Goal: Task Accomplishment & Management: Use online tool/utility

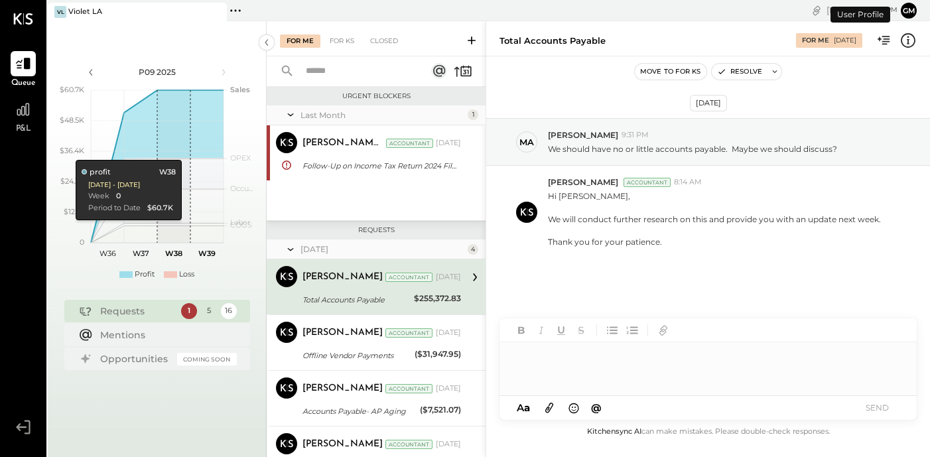
scroll to position [14, 0]
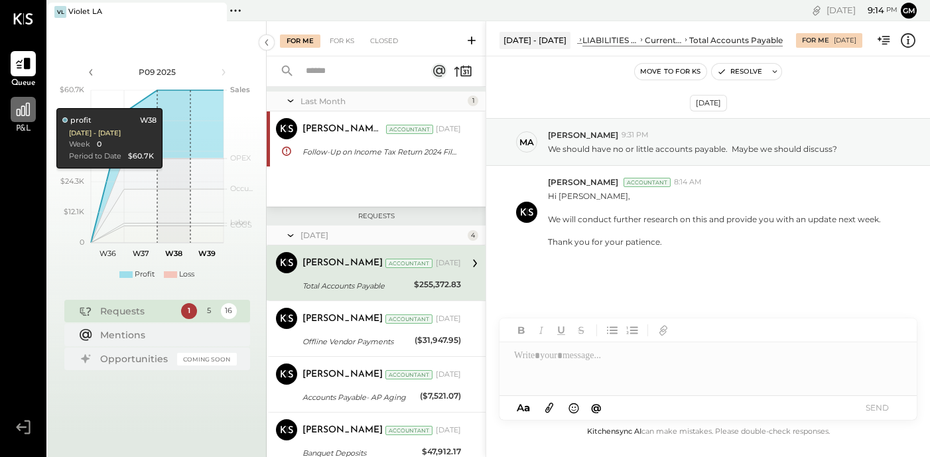
click at [21, 117] on icon at bounding box center [23, 109] width 17 height 17
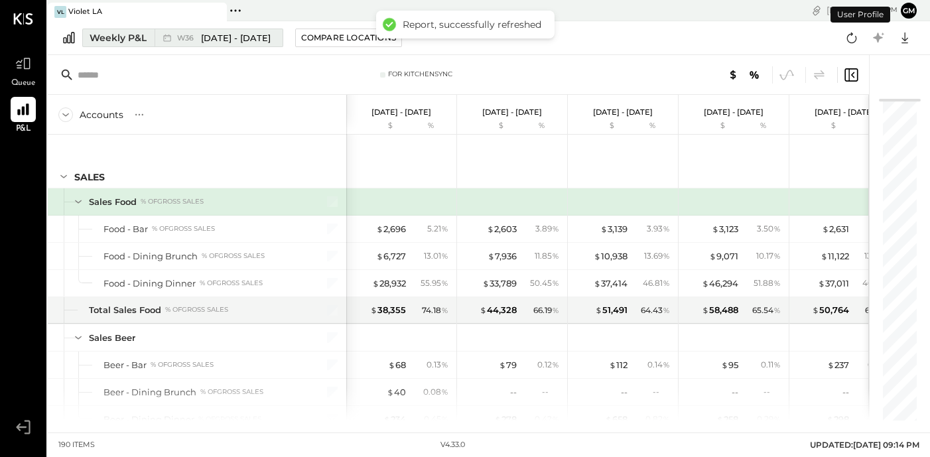
click at [233, 40] on span "[DATE] - [DATE]" at bounding box center [236, 38] width 70 height 13
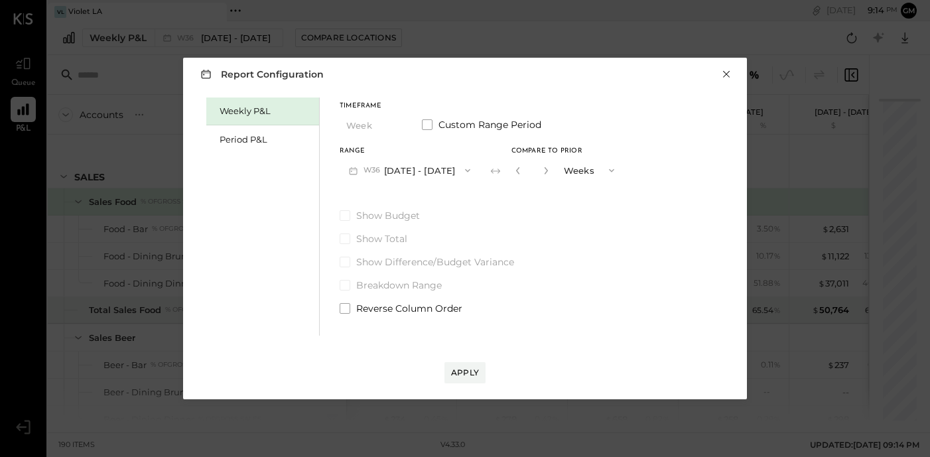
click at [723, 76] on button "×" at bounding box center [726, 74] width 12 height 13
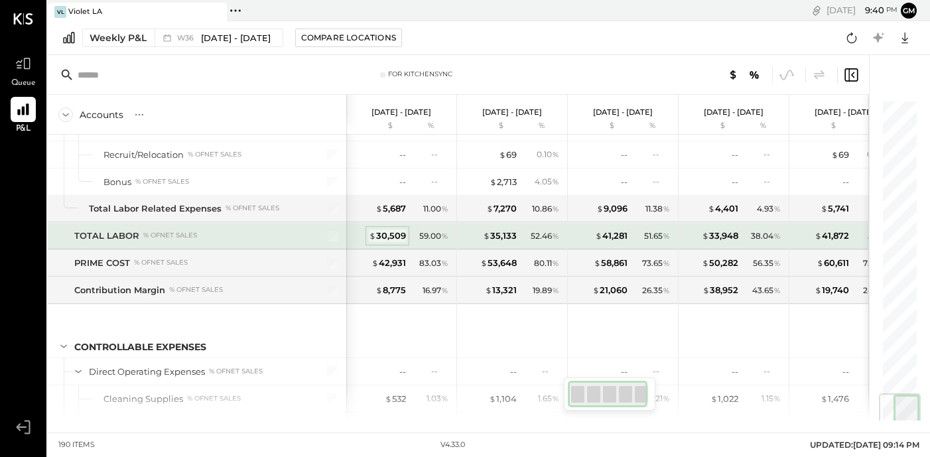
scroll to position [2479, 0]
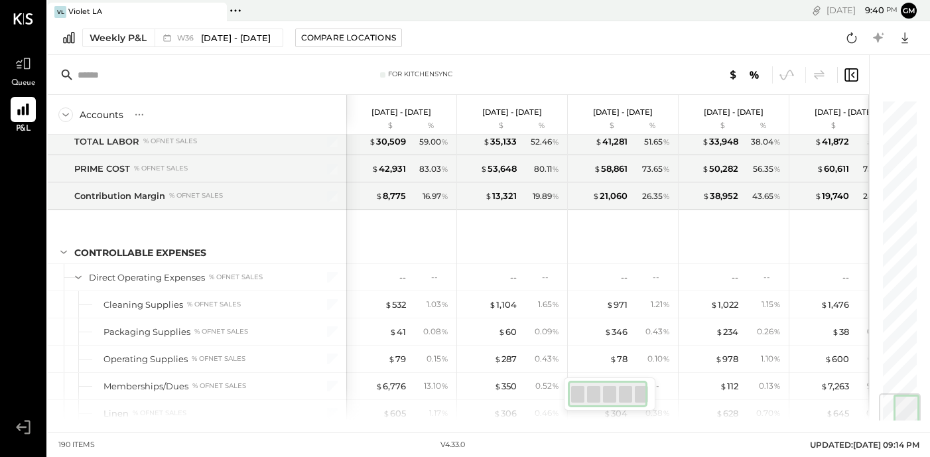
click at [588, 391] on div at bounding box center [608, 394] width 80 height 27
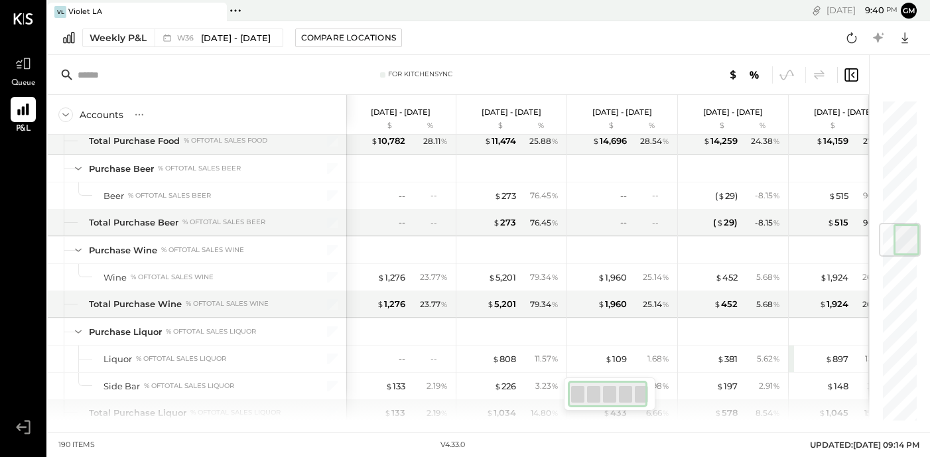
scroll to position [0, 0]
